Goal: Task Accomplishment & Management: Manage account settings

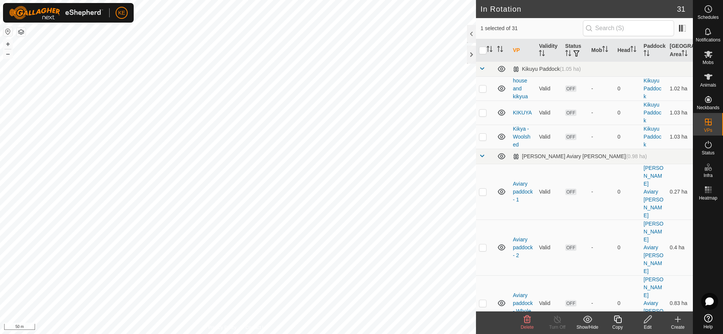
click at [528, 320] on icon at bounding box center [527, 319] width 7 height 8
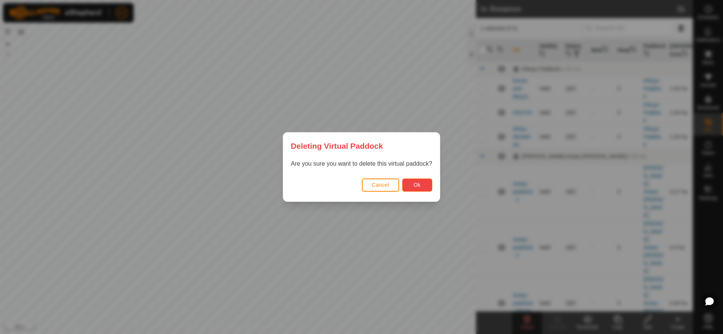
click at [417, 187] on span "Ok" at bounding box center [416, 185] width 7 height 6
checkbox input "false"
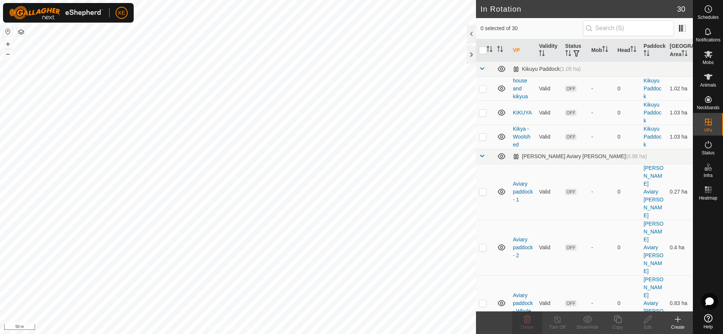
checkbox input "true"
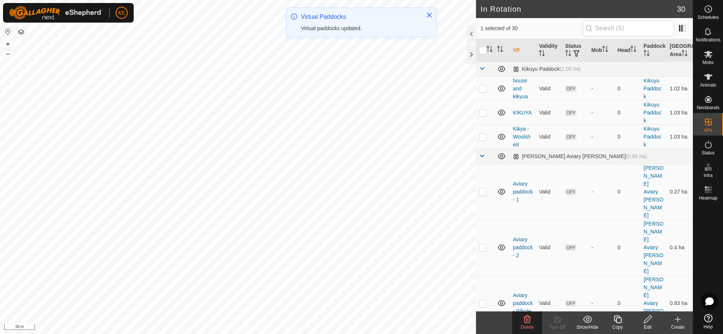
click at [527, 322] on icon at bounding box center [526, 319] width 9 height 9
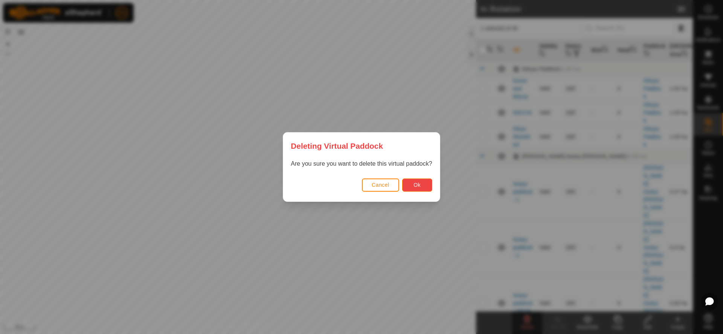
click at [414, 186] on span "Ok" at bounding box center [416, 185] width 7 height 6
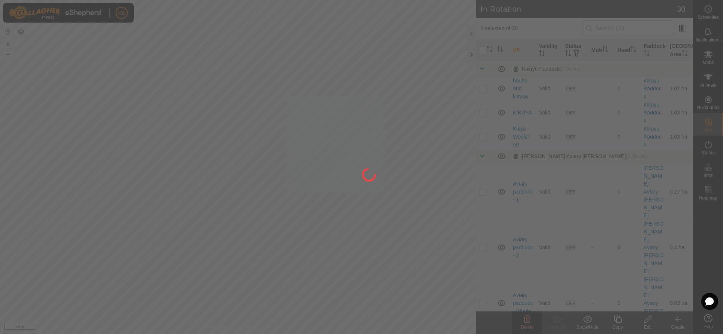
checkbox input "false"
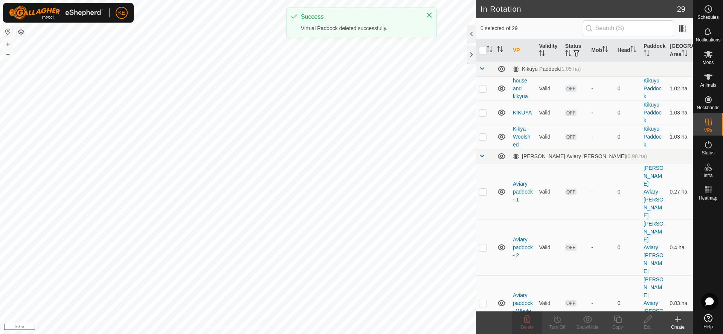
checkbox input "true"
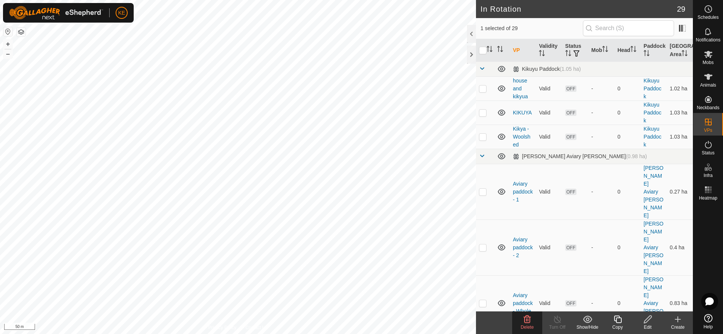
click at [530, 320] on icon at bounding box center [526, 319] width 9 height 9
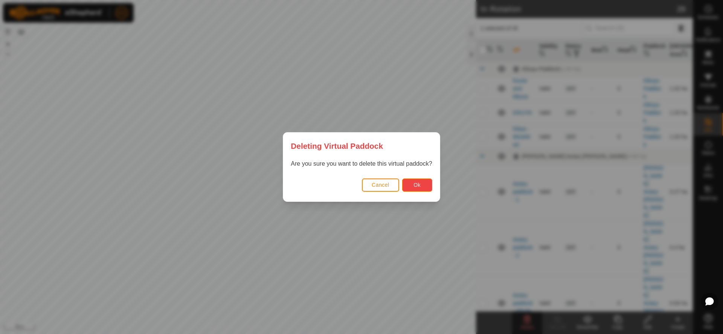
click at [421, 182] on button "Ok" at bounding box center [417, 184] width 30 height 13
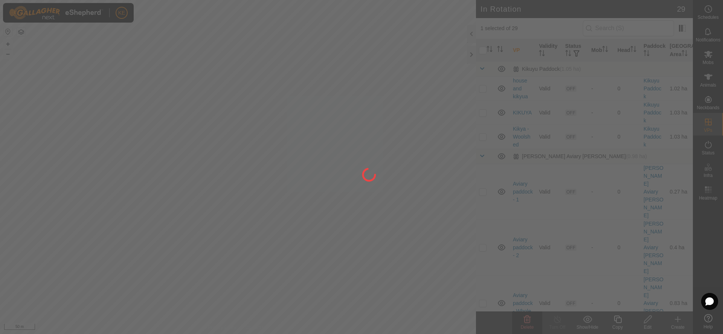
checkbox input "false"
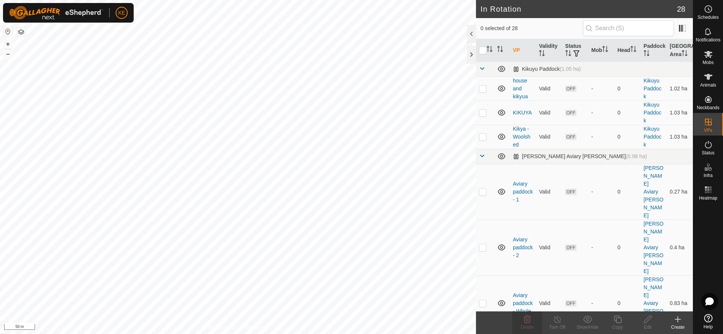
checkbox input "true"
click at [528, 317] on icon at bounding box center [527, 319] width 7 height 8
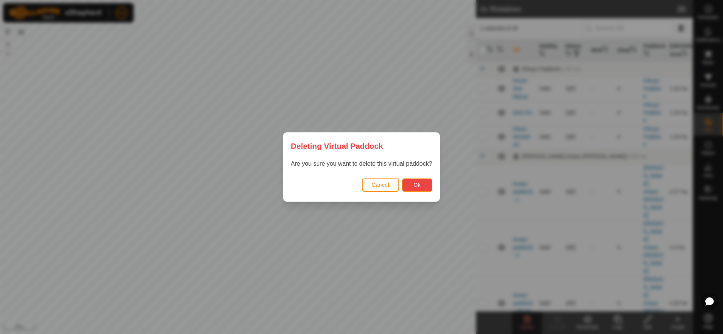
click at [422, 178] on button "Ok" at bounding box center [417, 184] width 30 height 13
checkbox input "false"
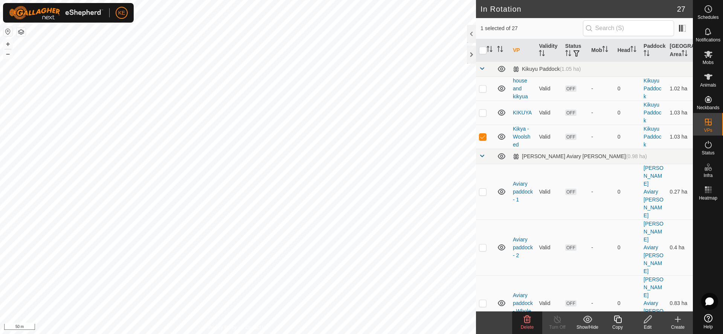
click at [526, 322] on icon at bounding box center [527, 319] width 7 height 8
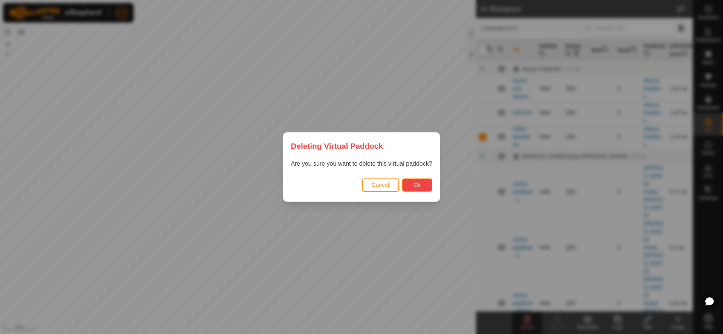
click at [418, 184] on span "Ok" at bounding box center [416, 185] width 7 height 6
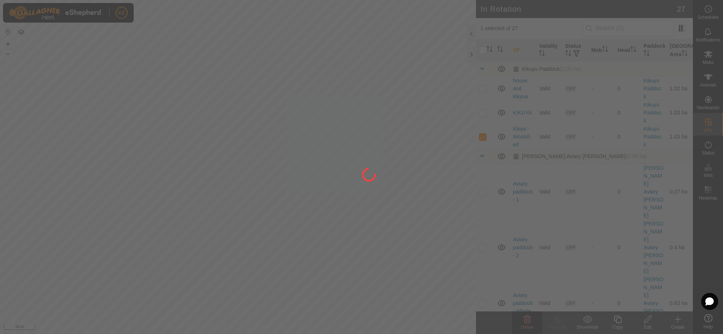
checkbox input "false"
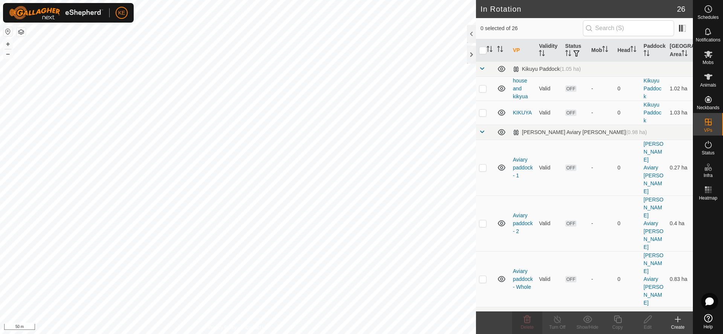
checkbox input "true"
checkbox input "false"
checkbox input "true"
checkbox input "false"
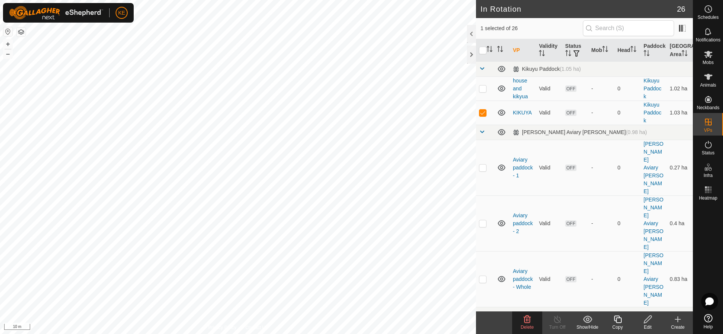
click at [22, 35] on button "button" at bounding box center [21, 31] width 9 height 9
checkbox input "false"
checkbox input "true"
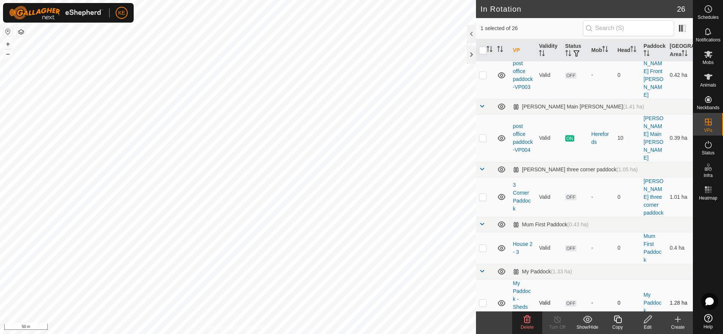
scroll to position [527, 0]
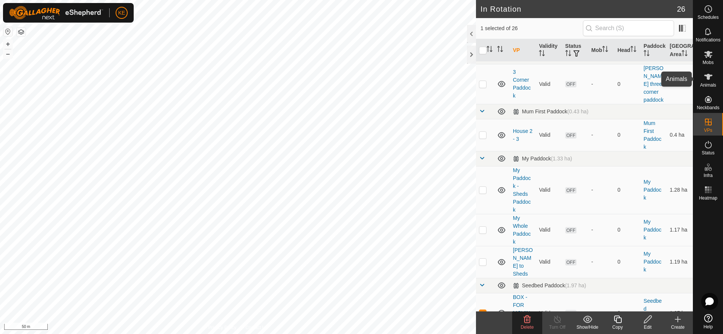
click at [712, 81] on es-animals-svg-icon at bounding box center [708, 77] width 14 height 12
